Goal: Task Accomplishment & Management: Complete application form

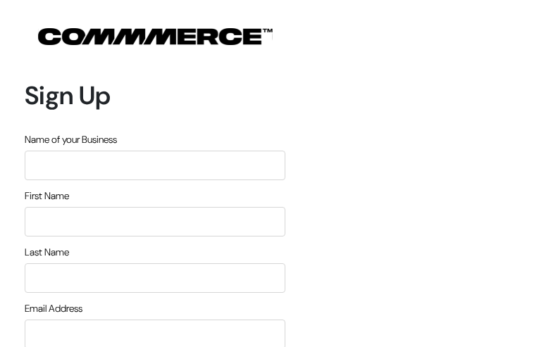
type input "HtmhVgrD"
type input "DXOEeMaqVvalt"
type input "fQbBcqvIHub"
type input "[EMAIL_ADDRESS][DOMAIN_NAME]"
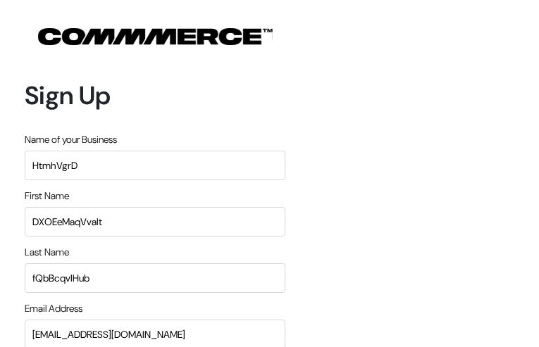
type input "2529735988"
type input "oUPCzTdOvl"
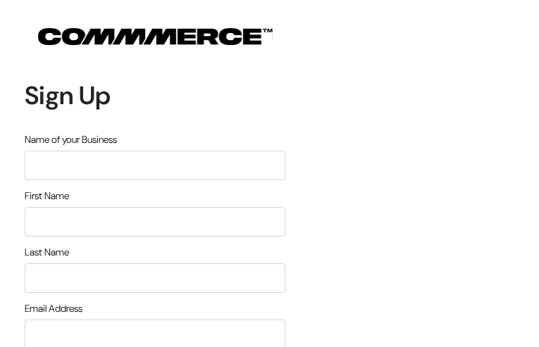
type input "oGHiRbDSvcumnb"
type input "JLAyKpQCVczETdkW"
type input "kAcyjySvdBAv"
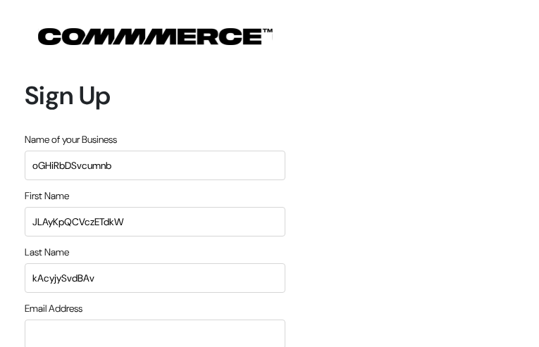
type input "[EMAIL_ADDRESS][DOMAIN_NAME]"
type input "5744929895"
type input "lqJXnbUukMzPCbg"
